Goal: Obtain resource: Download file/media

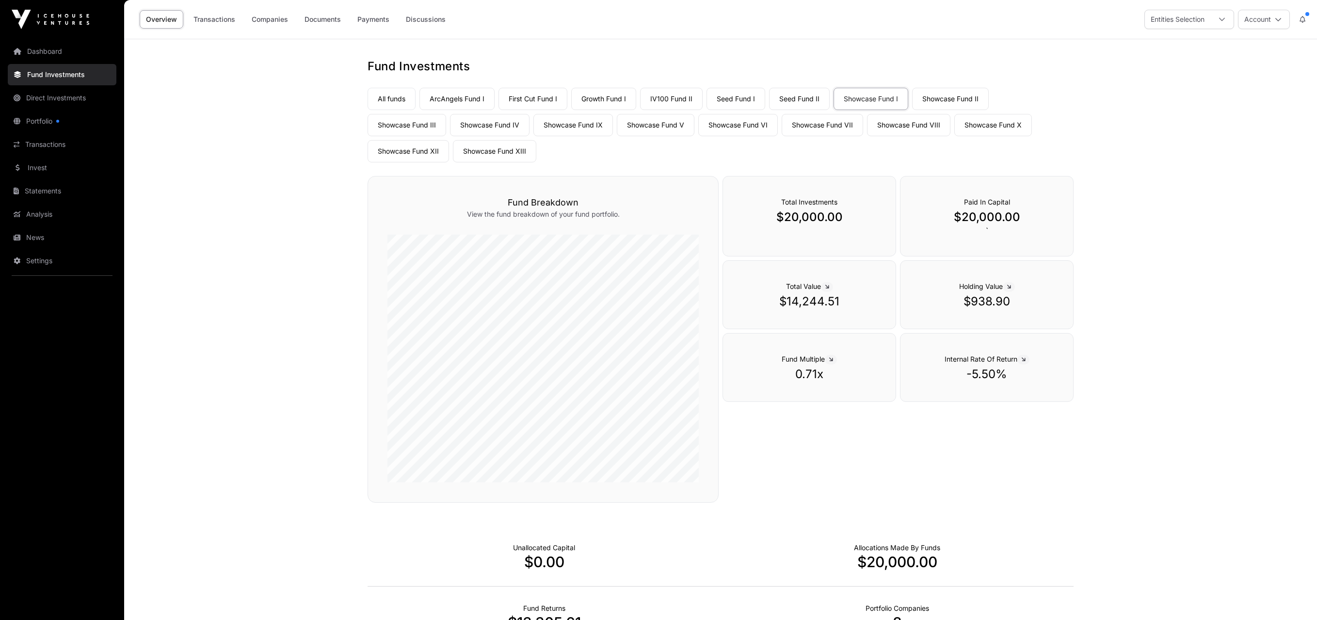
click at [621, 99] on link "Growth Fund I" at bounding box center [603, 99] width 65 height 22
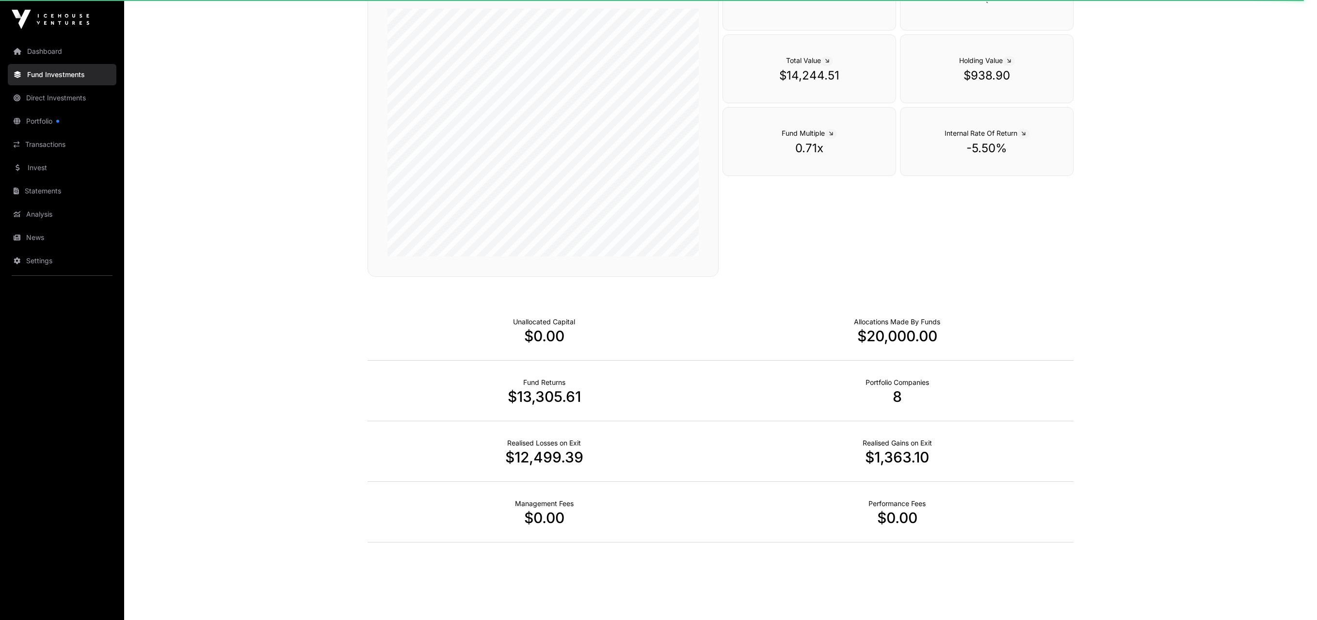
scroll to position [227, 0]
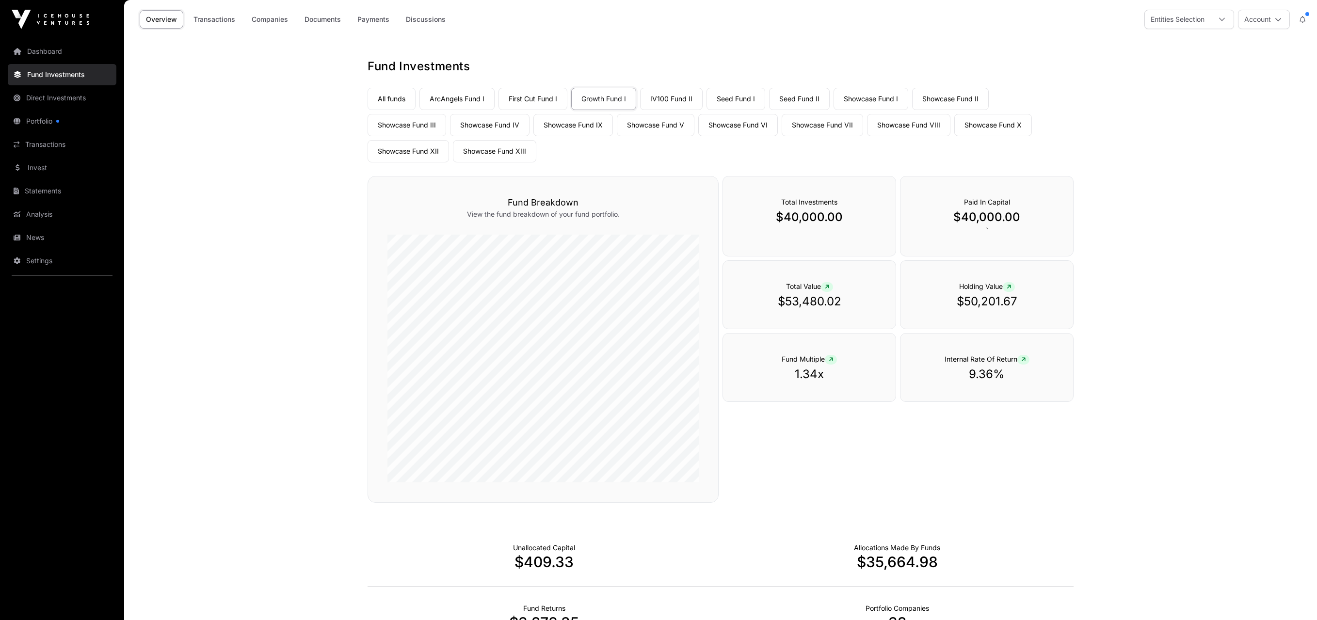
click at [391, 98] on link "All funds" at bounding box center [392, 99] width 48 height 22
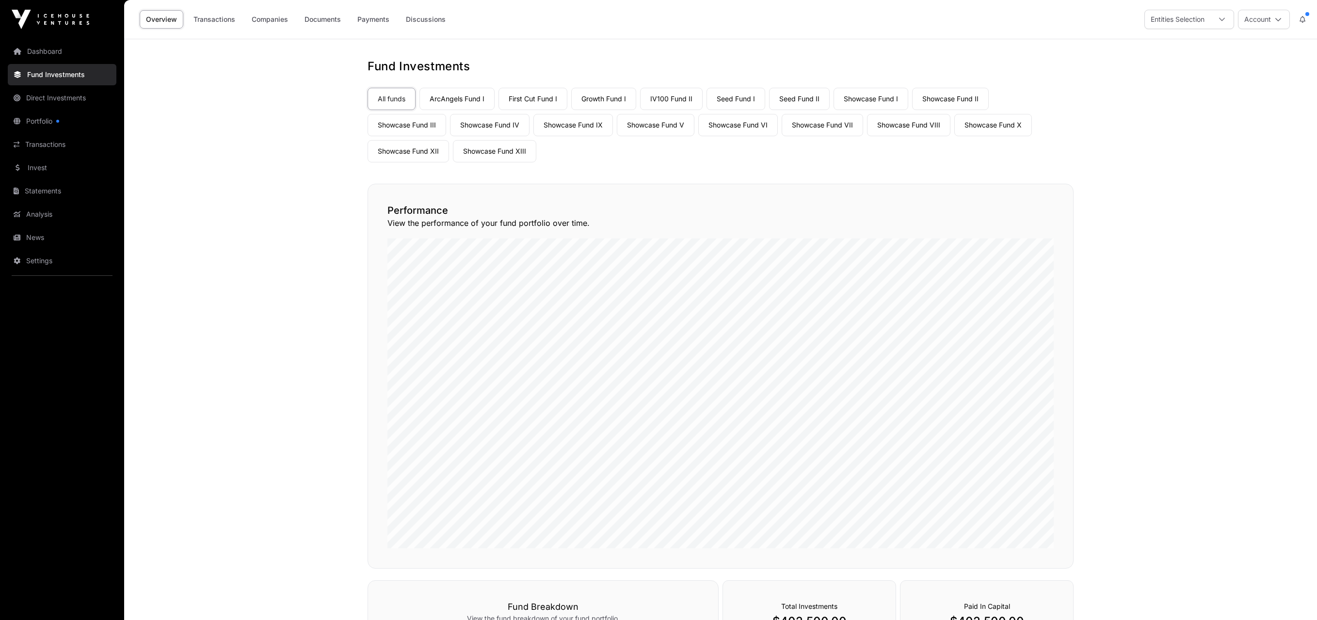
click at [222, 19] on link "Transactions" at bounding box center [214, 19] width 54 height 18
click at [37, 51] on link "Dashboard" at bounding box center [62, 51] width 109 height 21
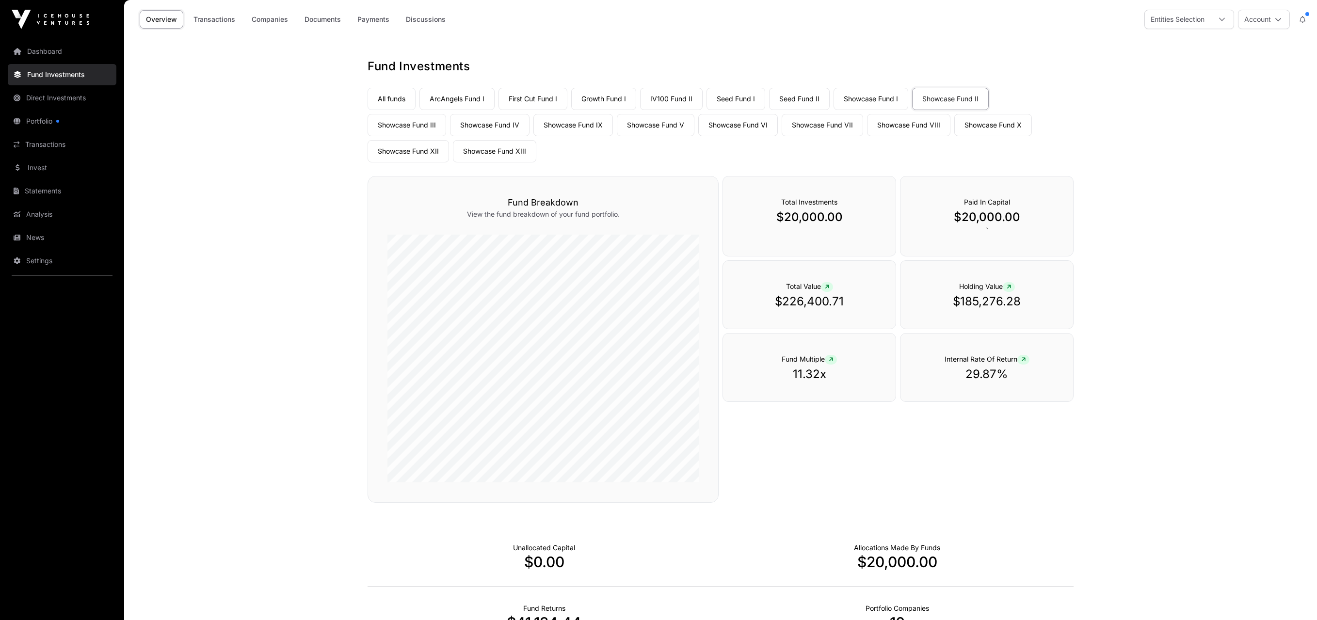
click at [450, 126] on link "Showcase Fund IV" at bounding box center [490, 125] width 80 height 22
click at [723, 99] on link "Seed Fund I" at bounding box center [735, 99] width 59 height 22
click at [878, 99] on link "Showcase Fund I" at bounding box center [871, 99] width 75 height 22
click at [214, 19] on link "Transactions" at bounding box center [214, 19] width 54 height 18
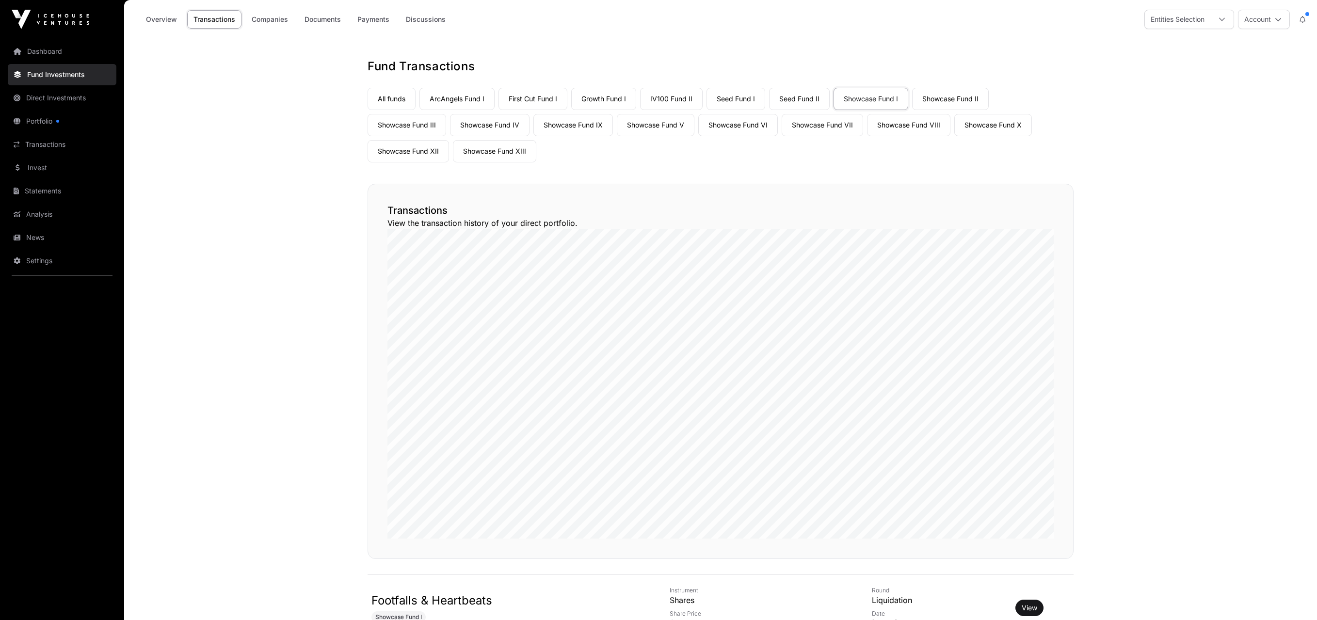
click at [933, 98] on link "Showcase Fund II" at bounding box center [950, 99] width 77 height 22
click at [324, 16] on link "Documents" at bounding box center [322, 19] width 49 height 18
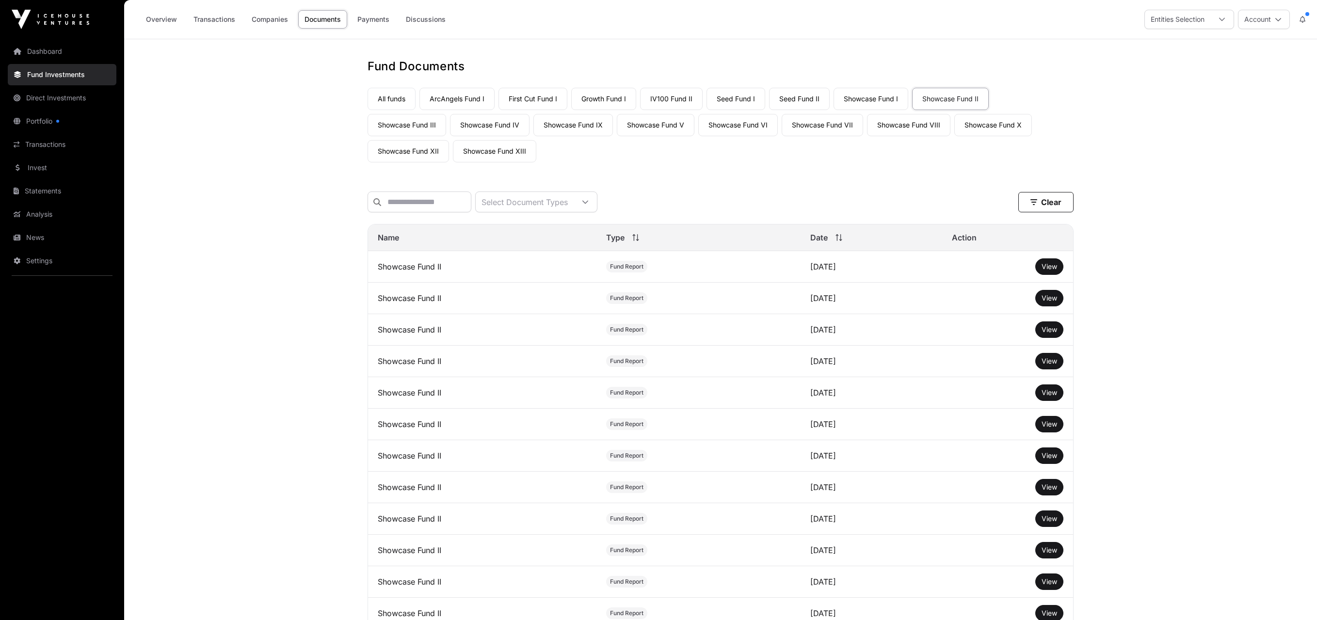
click at [1056, 271] on span "View" at bounding box center [1050, 266] width 16 height 8
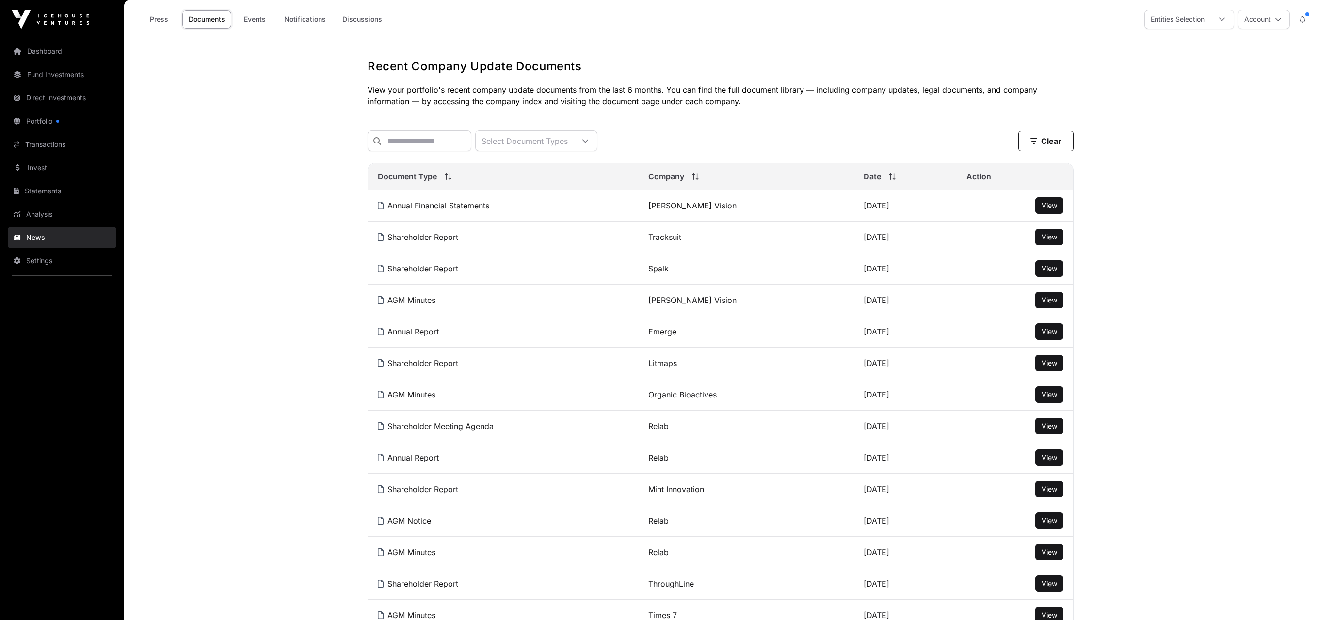
click at [45, 193] on link "Statements" at bounding box center [62, 190] width 109 height 21
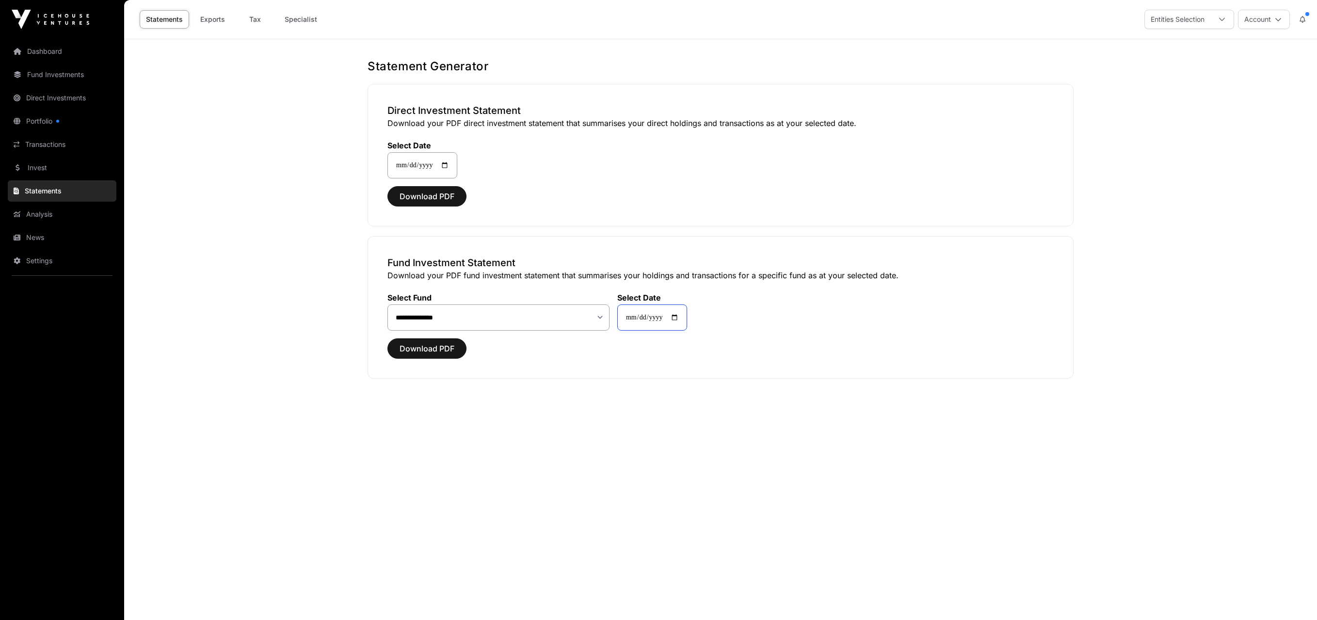
click at [682, 317] on input "**********" at bounding box center [652, 318] width 70 height 26
type input "**********"
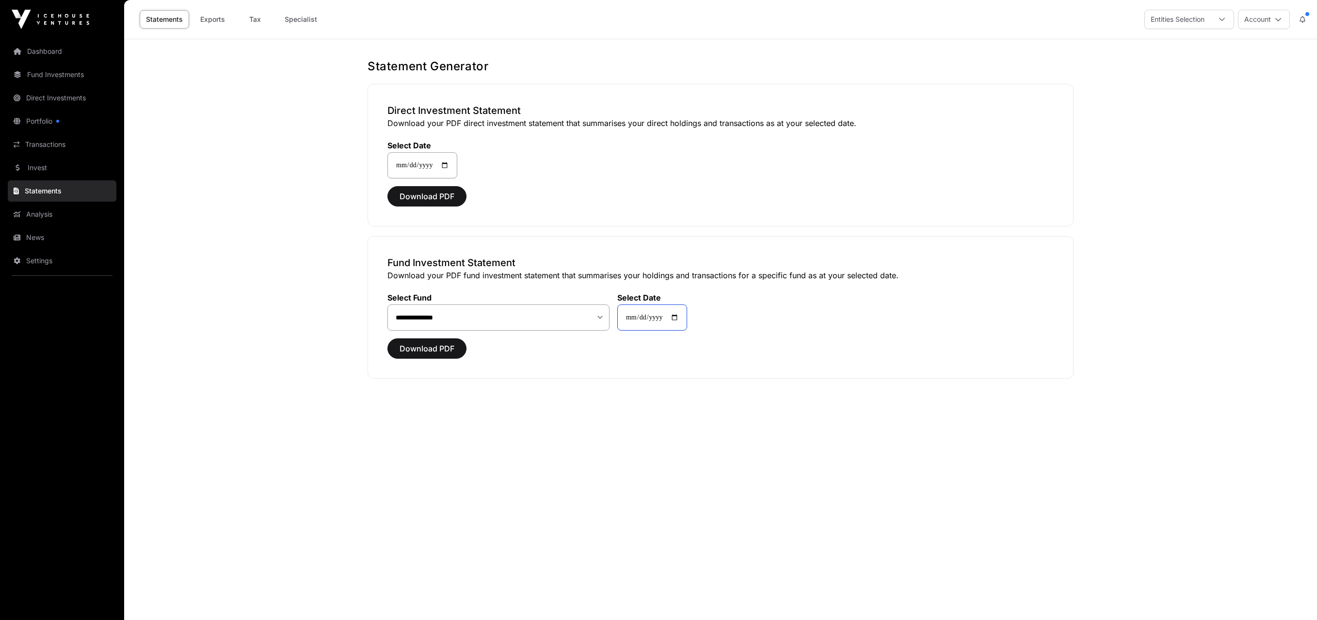
type input "**********"
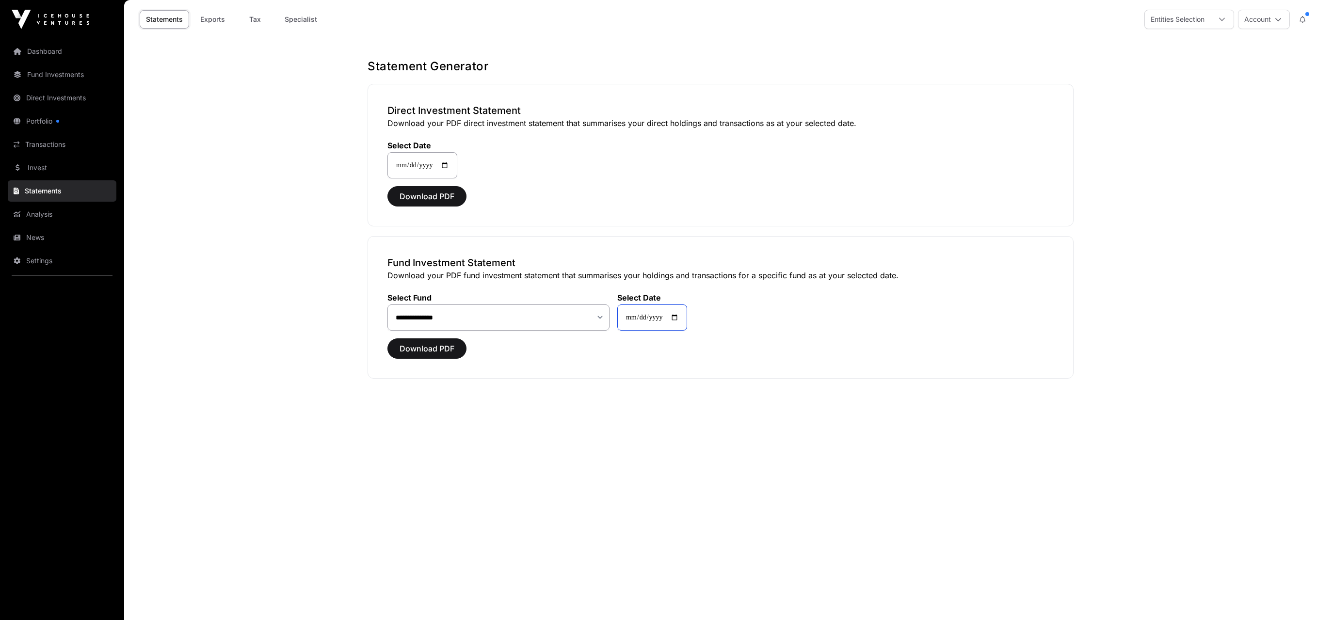
type input "**********"
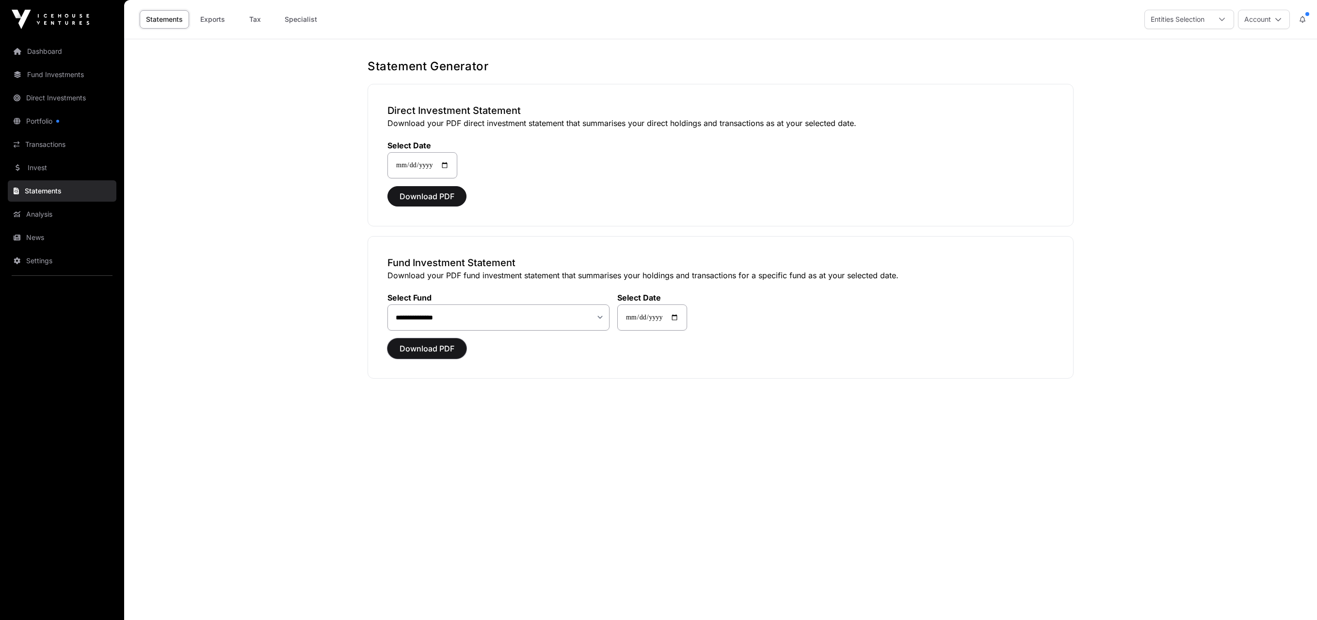
click at [440, 348] on span "Download PDF" at bounding box center [427, 349] width 55 height 12
click at [164, 21] on link "Statements" at bounding box center [164, 19] width 49 height 18
click at [207, 18] on link "Exports" at bounding box center [212, 19] width 39 height 18
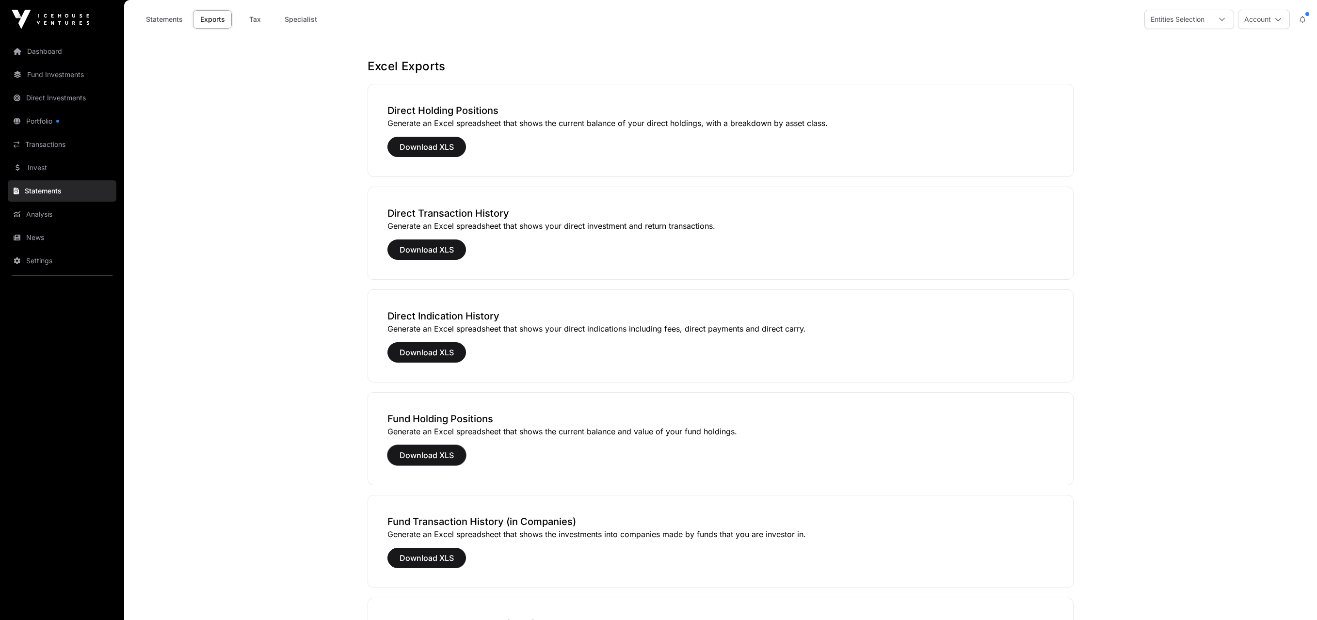
click at [440, 451] on span "Download XLS" at bounding box center [427, 455] width 54 height 12
click at [163, 591] on main "Excel Exports Direct Holding Positions Generate an Excel spreadsheet that shows…" at bounding box center [720, 560] width 1193 height 1042
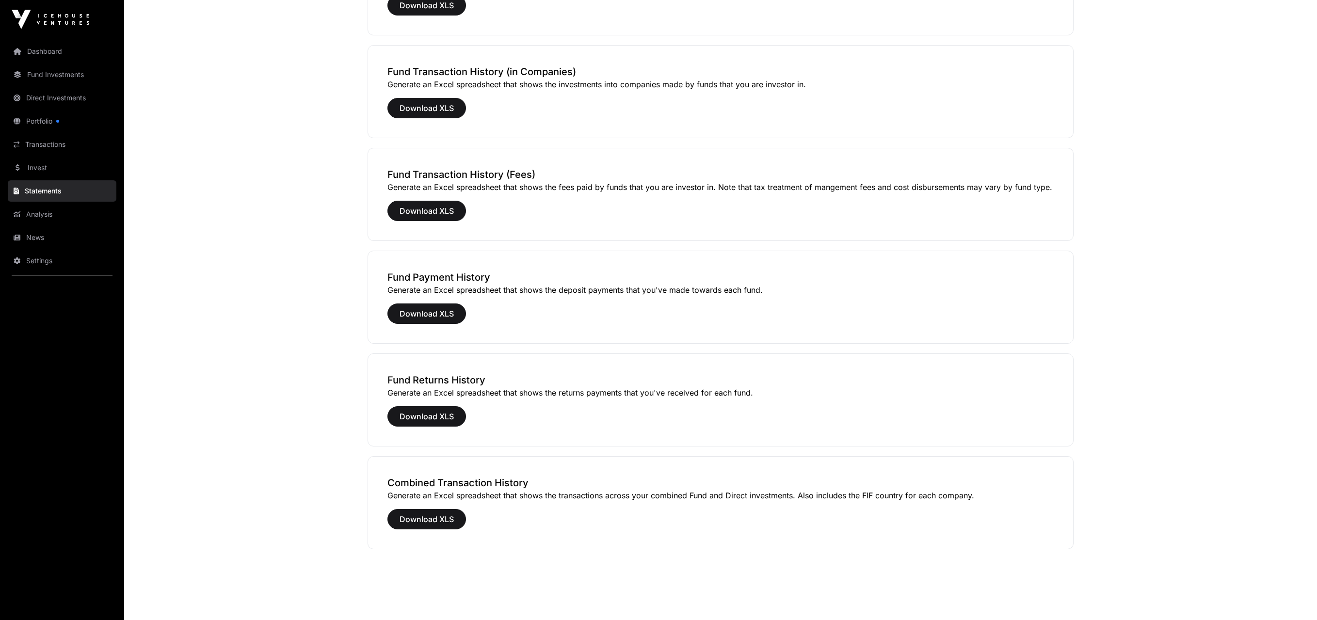
scroll to position [454, 0]
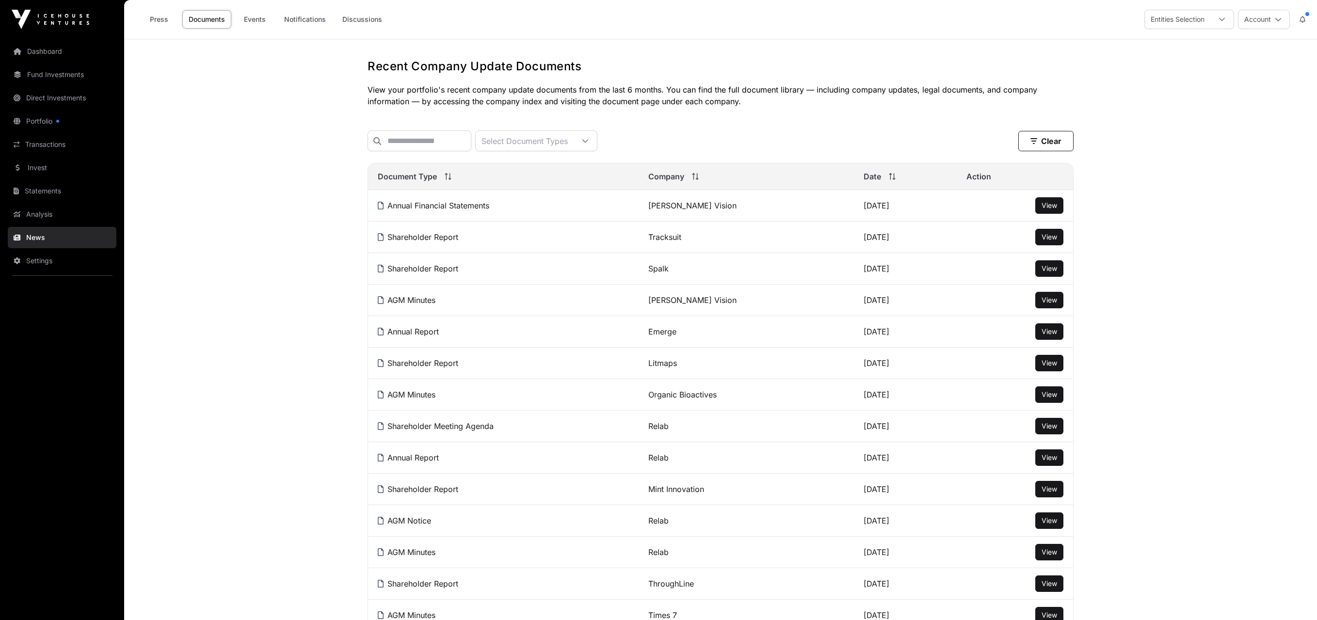
click at [588, 143] on icon at bounding box center [585, 140] width 6 height 3
click at [471, 145] on input "text" at bounding box center [420, 140] width 104 height 21
